Goal: Use online tool/utility: Utilize a website feature to perform a specific function

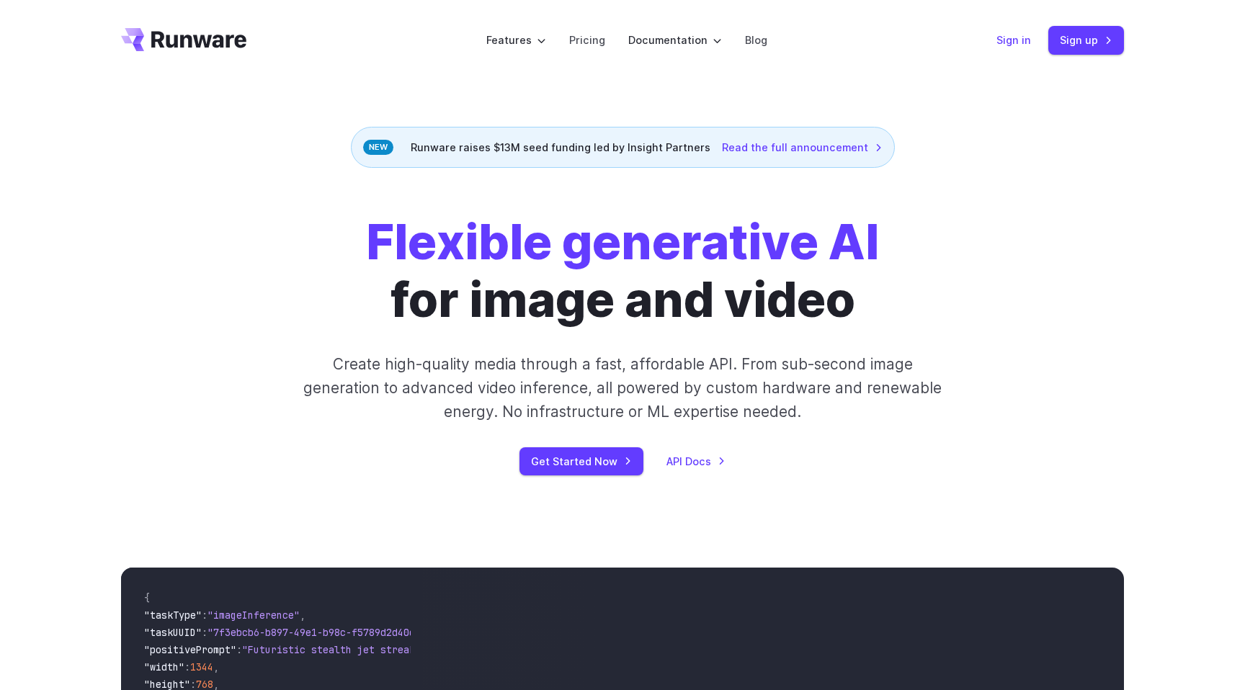
click at [1014, 35] on link "Sign in" at bounding box center [1013, 40] width 35 height 17
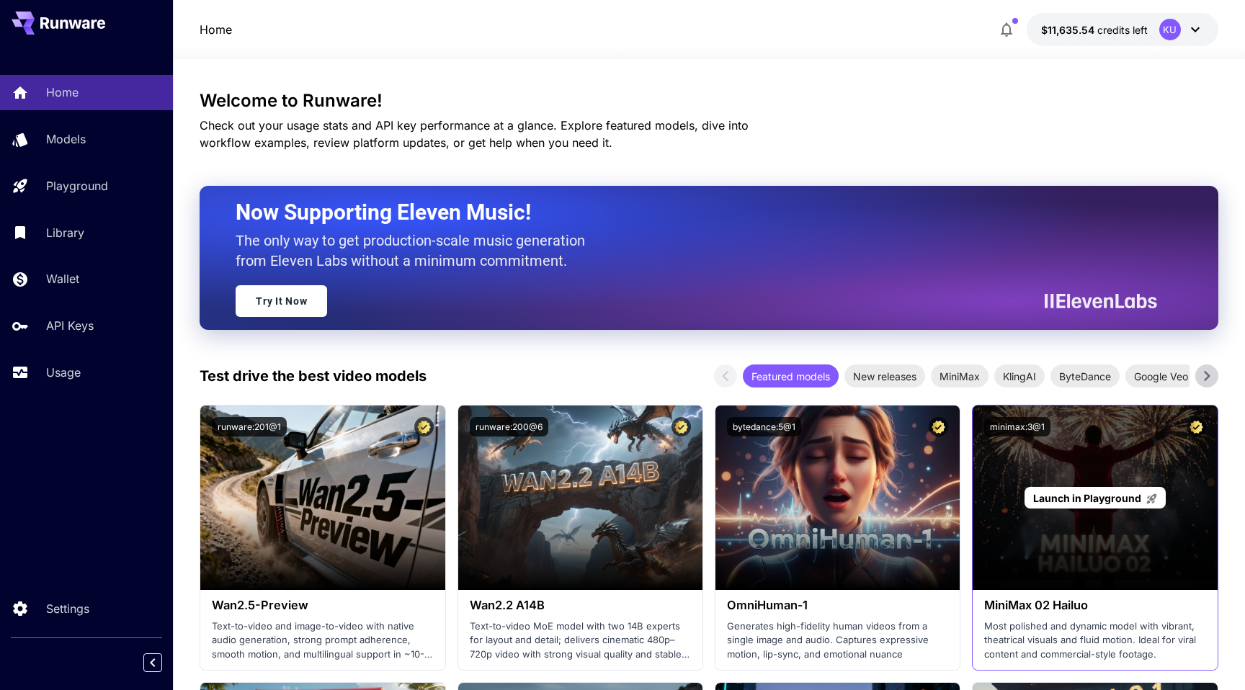
click at [1086, 482] on div "Launch in Playground" at bounding box center [1095, 498] width 244 height 184
click at [1078, 491] on p "Launch in Playground" at bounding box center [1095, 498] width 125 height 15
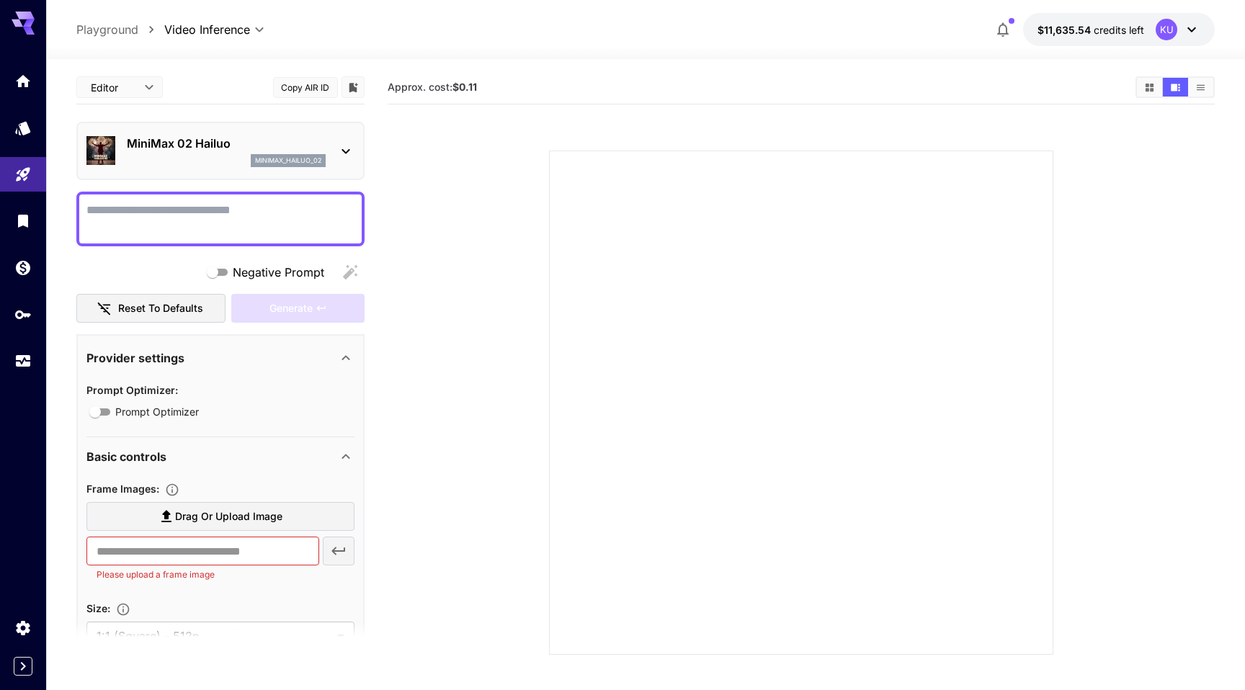
click at [304, 162] on p "minimax_hailuo_02" at bounding box center [288, 161] width 66 height 10
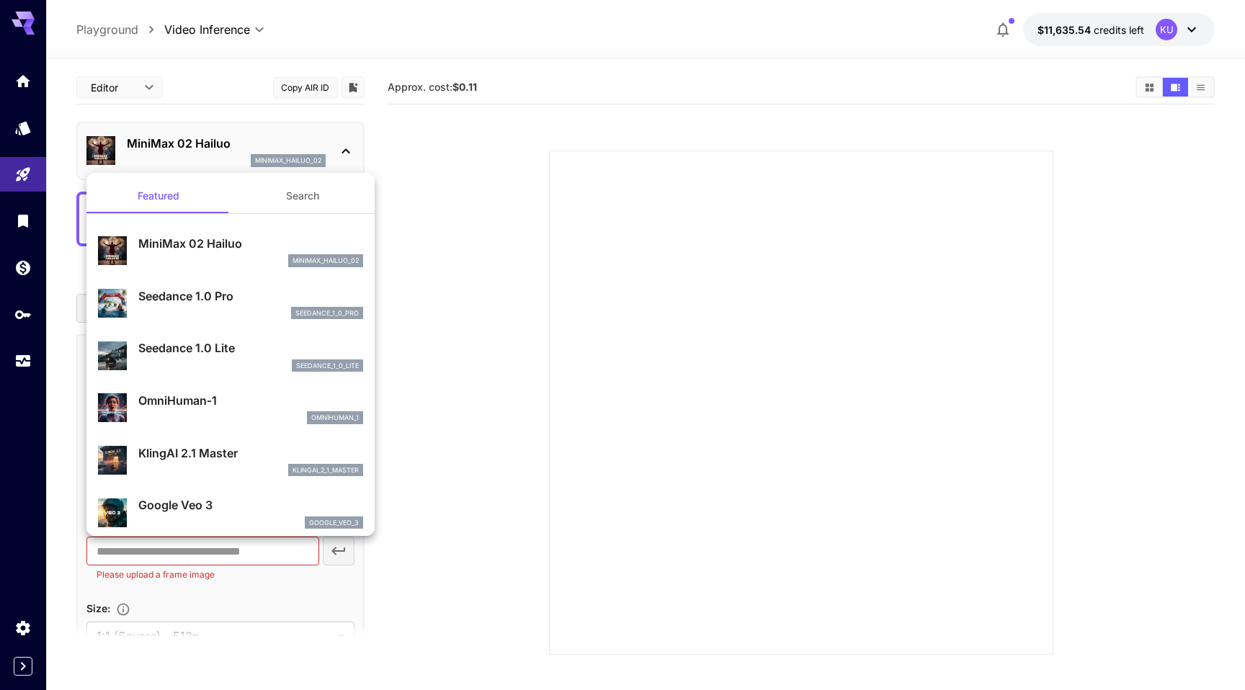
click at [304, 162] on div at bounding box center [622, 345] width 1245 height 690
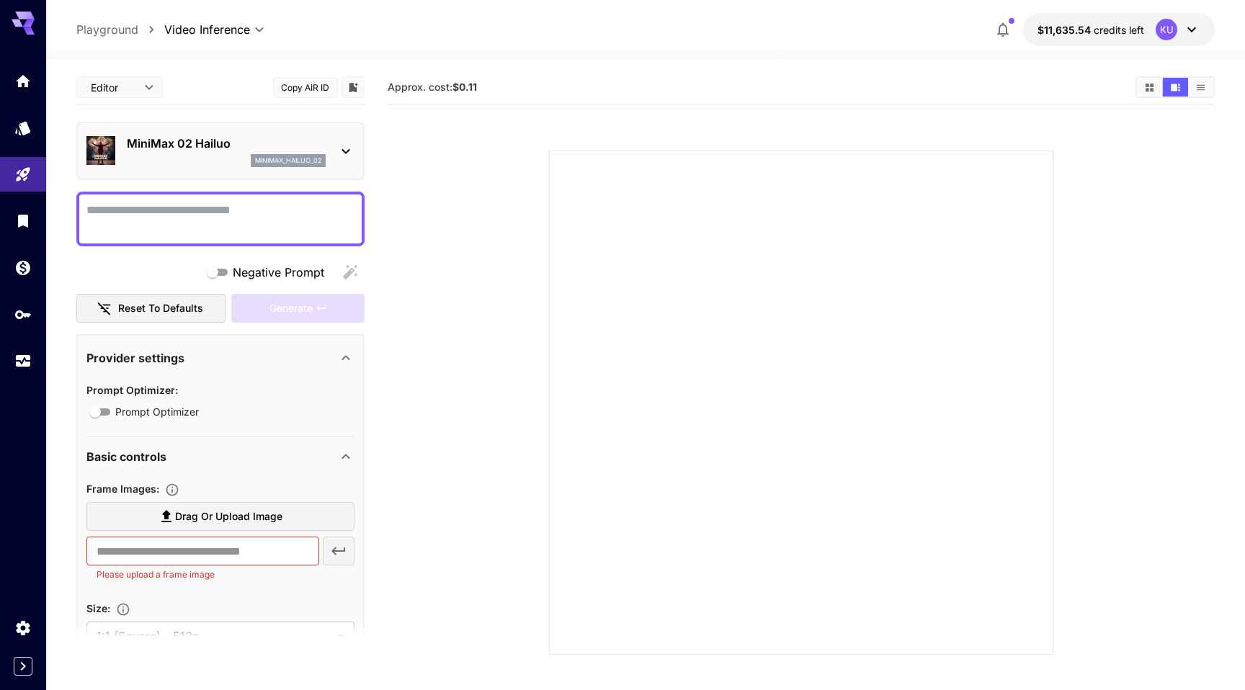
click at [303, 88] on button "Copy AIR ID" at bounding box center [305, 87] width 65 height 21
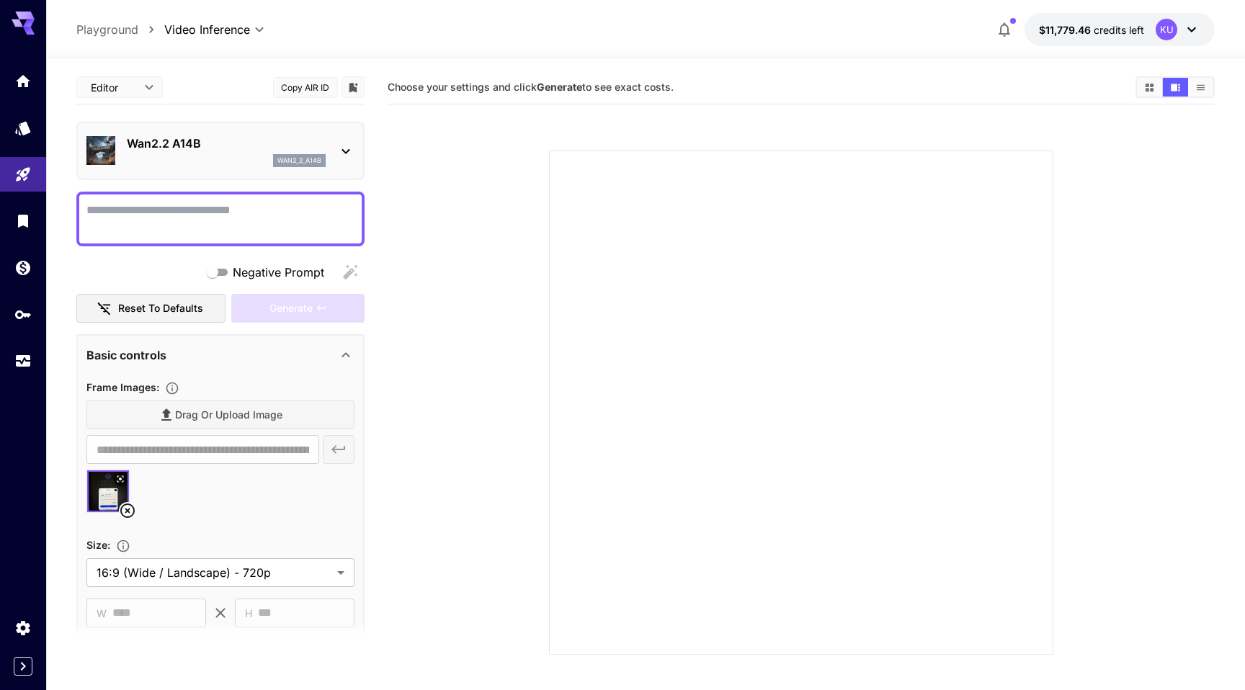
click at [339, 149] on icon at bounding box center [345, 151] width 17 height 17
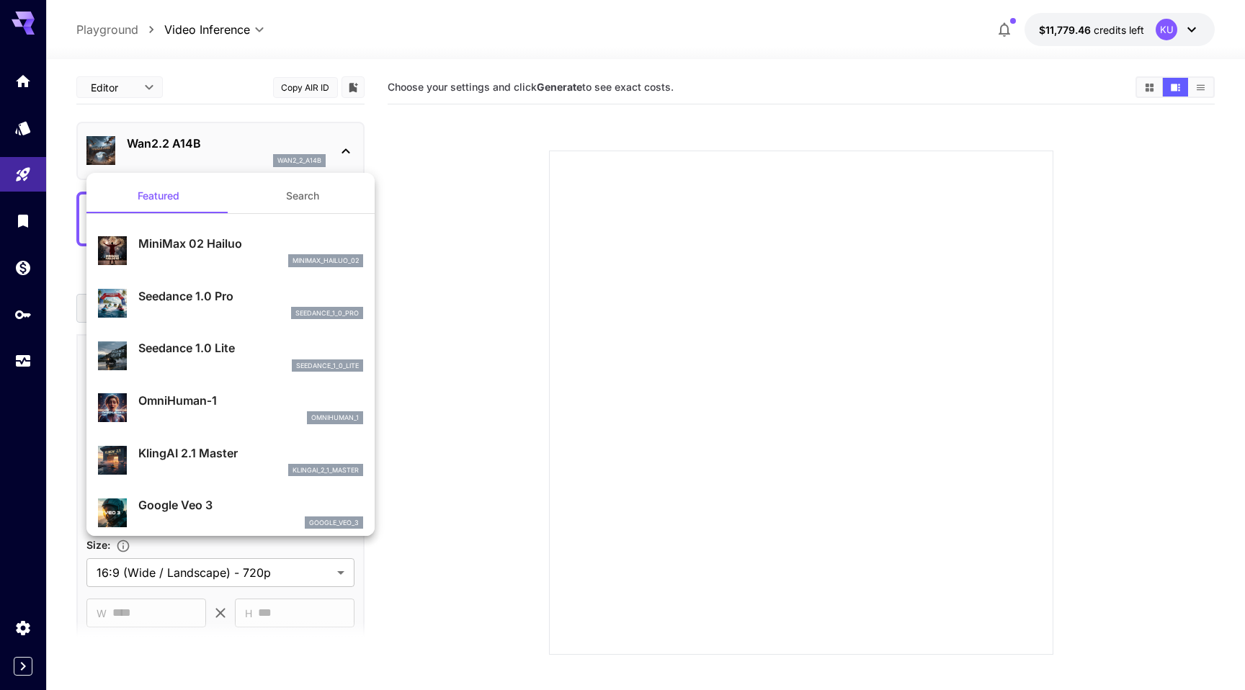
click at [249, 236] on p "MiniMax 02 Hailuo" at bounding box center [250, 243] width 225 height 17
type input "**********"
type input "***"
type input "*"
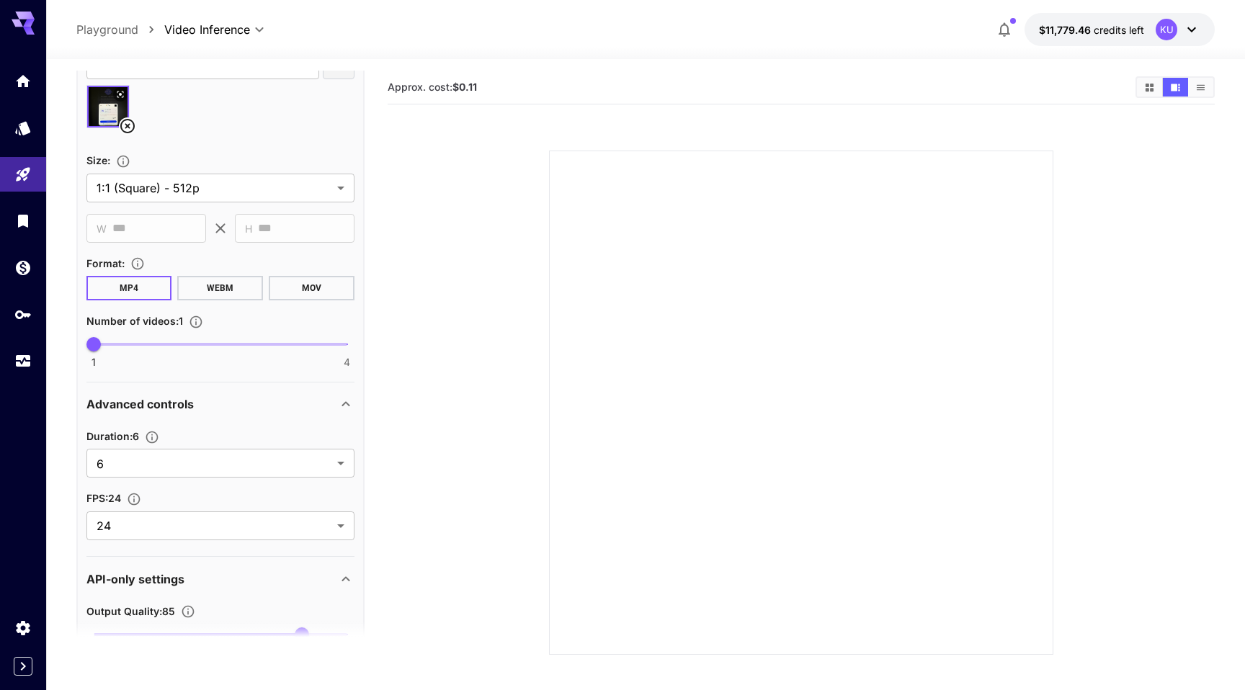
scroll to position [576, 0]
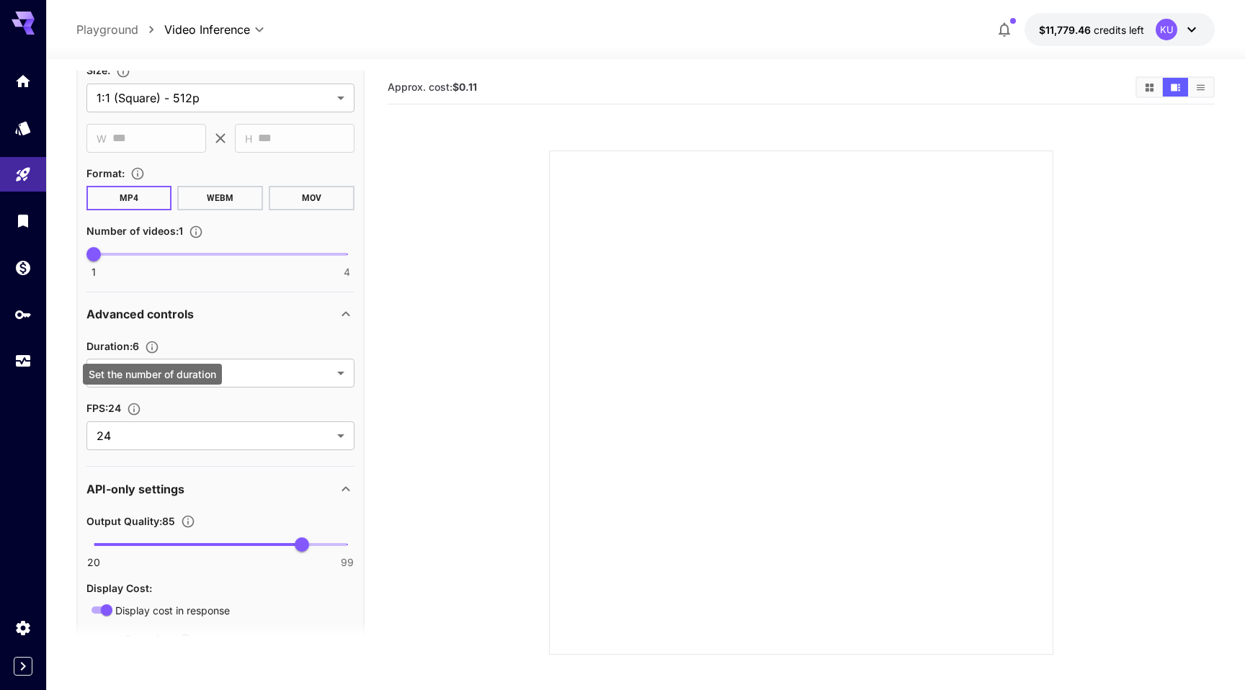
click at [158, 344] on icon "Set the number of duration" at bounding box center [152, 347] width 12 height 12
click at [235, 365] on body "**********" at bounding box center [622, 402] width 1245 height 804
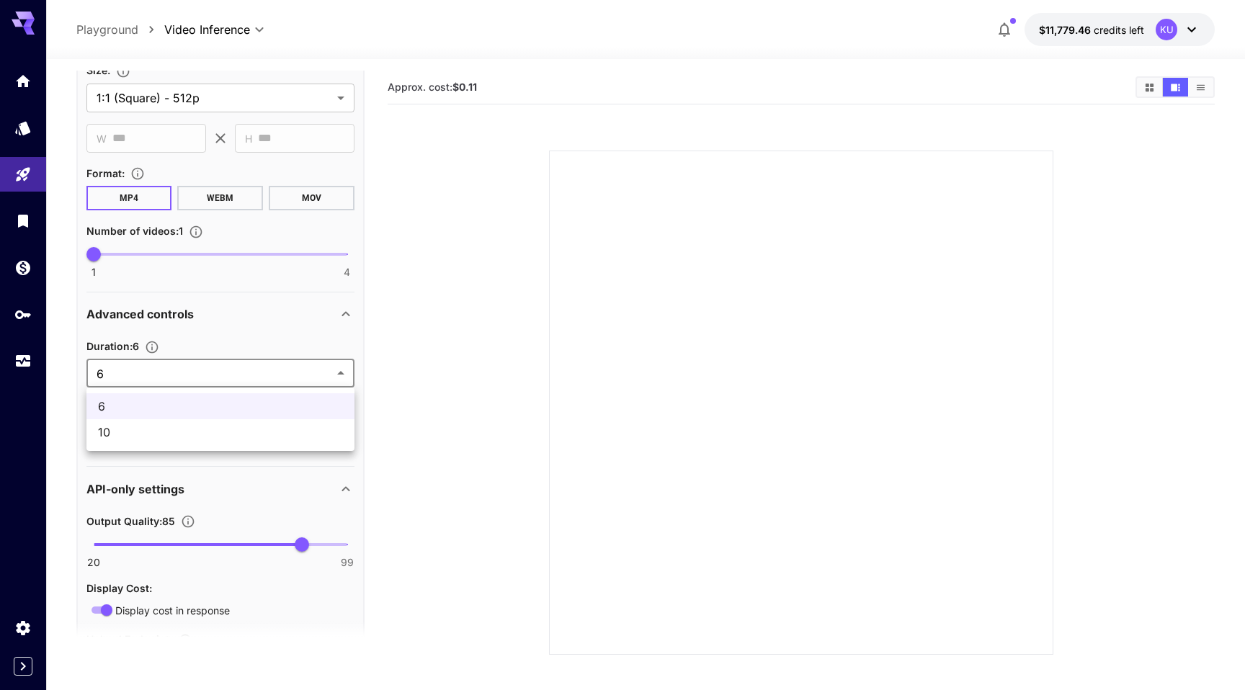
click at [260, 493] on div at bounding box center [622, 345] width 1245 height 690
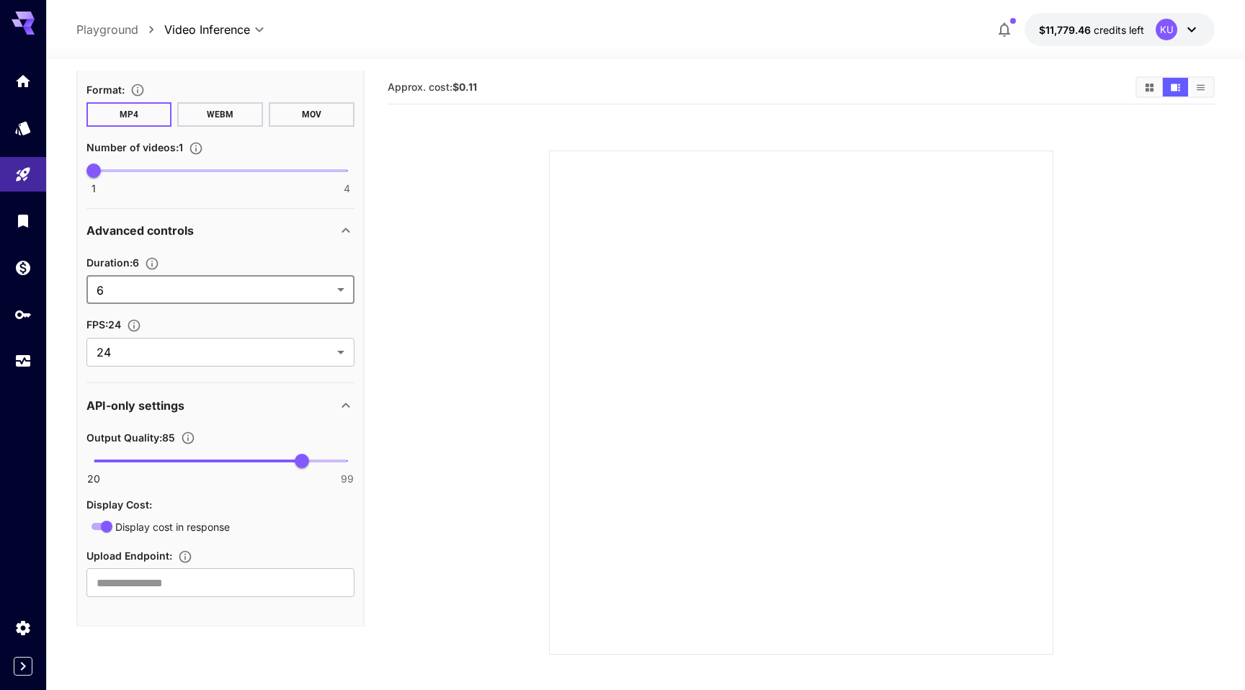
scroll to position [665, 0]
